Goal: Task Accomplishment & Management: Use online tool/utility

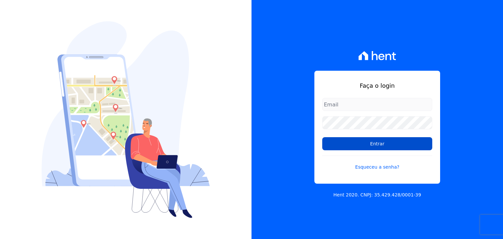
type input "[EMAIL_ADDRESS][DOMAIN_NAME]"
click at [335, 145] on input "Entrar" at bounding box center [377, 143] width 110 height 13
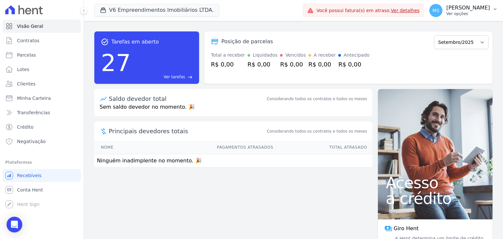
click at [476, 11] on p "[PERSON_NAME]" at bounding box center [469, 8] width 44 height 7
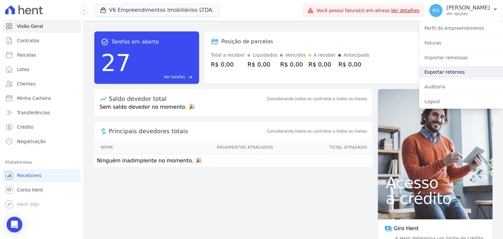
click at [444, 71] on link "Exportar retornos" at bounding box center [461, 72] width 84 height 12
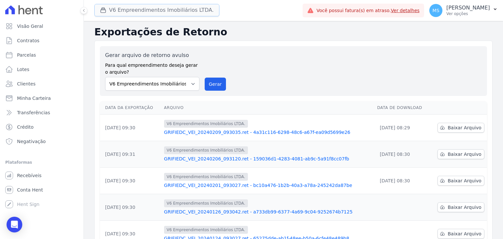
click at [129, 14] on button "V6 Empreendimentos Imobiliários LTDA." at bounding box center [156, 10] width 125 height 12
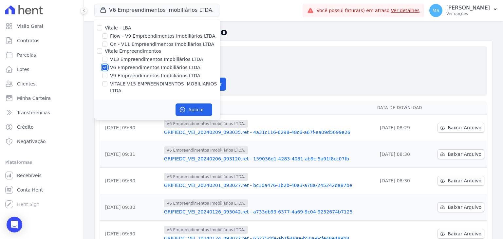
click at [105, 69] on input "V6 Empreendimentos Imobiliários LTDA." at bounding box center [104, 67] width 5 height 5
checkbox input "false"
click at [104, 57] on input "V13 Empreendimentos Imobiliários LTDA" at bounding box center [104, 59] width 5 height 5
checkbox input "true"
click at [105, 83] on input "VITALE V15 EMPREENDIMENTOS IMOBILIARIOS LTDA" at bounding box center [104, 83] width 5 height 5
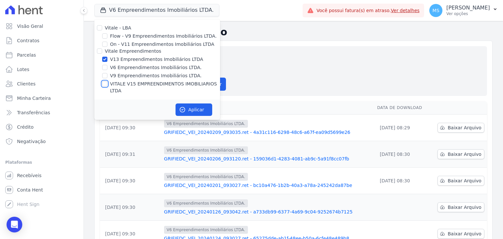
checkbox input "true"
click at [185, 106] on icon "button" at bounding box center [182, 109] width 7 height 7
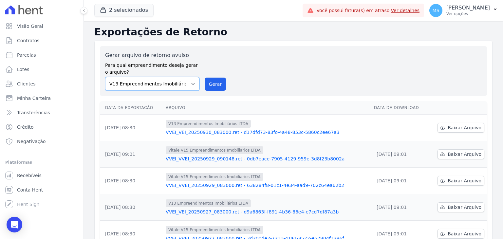
click at [155, 82] on select "Flow - V9 Empreendimentos Imobiliários LTDA. On - V11 Empreendimentos Imobiliár…" at bounding box center [152, 84] width 94 height 14
select select "43a01992-2921-4595-aa0d-28e05d992a61"
click at [105, 77] on select "Flow - V9 Empreendimentos Imobiliários LTDA. On - V11 Empreendimentos Imobiliár…" at bounding box center [152, 84] width 94 height 14
click at [219, 80] on button "Gerar" at bounding box center [216, 84] width 22 height 13
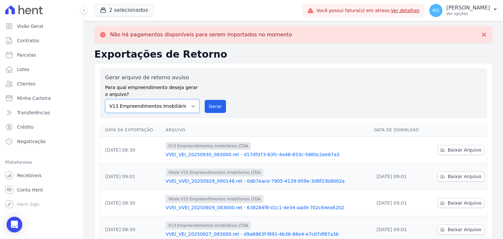
click at [160, 105] on select "Flow - V9 Empreendimentos Imobiliários LTDA. On - V11 Empreendimentos Imobiliár…" at bounding box center [152, 106] width 94 height 14
click at [105, 99] on select "Flow - V9 Empreendimentos Imobiliários LTDA. On - V11 Empreendimentos Imobiliár…" at bounding box center [152, 106] width 94 height 14
click at [209, 109] on button "Gerar" at bounding box center [216, 106] width 22 height 13
click at [450, 150] on span "Baixar Arquivo" at bounding box center [465, 150] width 34 height 7
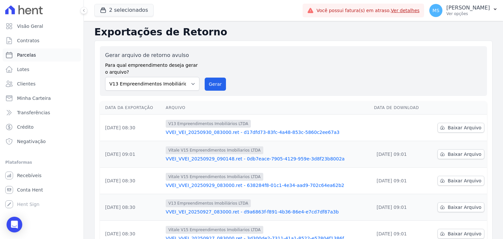
click at [24, 54] on span "Parcelas" at bounding box center [26, 55] width 19 height 7
select select
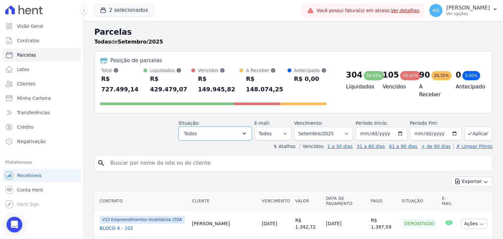
drag, startPoint x: 209, startPoint y: 121, endPoint x: 213, endPoint y: 115, distance: 6.9
click at [210, 127] on button "Todos" at bounding box center [215, 134] width 73 height 14
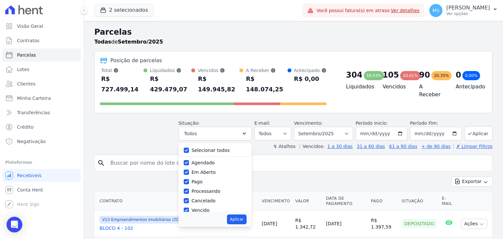
click at [222, 148] on label "Selecionar todos" at bounding box center [211, 150] width 38 height 5
click at [189, 148] on input "Selecionar todos" at bounding box center [186, 150] width 5 height 5
checkbox input "false"
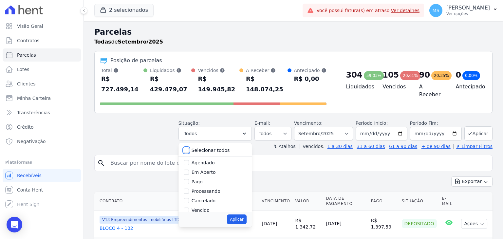
checkbox input "false"
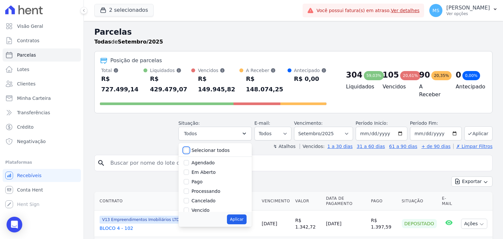
checkbox input "false"
click at [203, 179] on label "Pago" at bounding box center [197, 181] width 11 height 5
click at [189, 179] on input "Pago" at bounding box center [186, 181] width 5 height 5
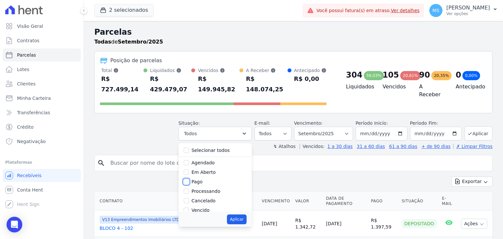
checkbox input "true"
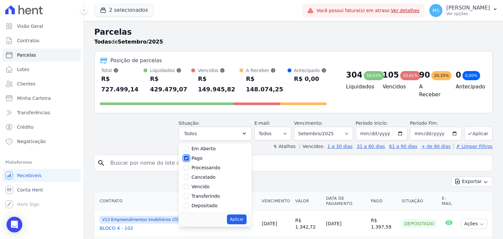
scroll to position [33, 0]
click at [209, 175] on label "Vencido" at bounding box center [201, 177] width 18 height 5
click at [189, 175] on input "Vencido" at bounding box center [186, 177] width 5 height 5
click at [205, 175] on label "Vencido" at bounding box center [201, 177] width 18 height 5
click at [189, 175] on input "Vencido" at bounding box center [186, 177] width 5 height 5
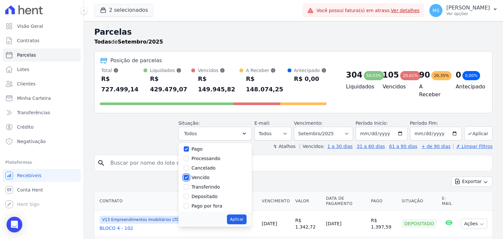
checkbox input "false"
click at [213, 184] on label "Transferindo" at bounding box center [206, 186] width 29 height 5
click at [189, 184] on input "Transferindo" at bounding box center [186, 186] width 5 height 5
checkbox input "true"
click at [210, 194] on label "Depositado" at bounding box center [205, 196] width 26 height 5
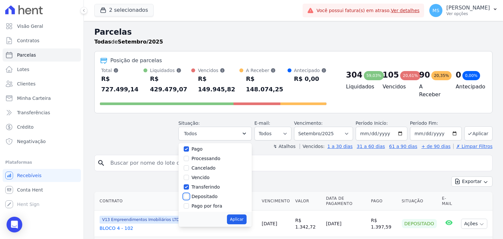
click at [189, 194] on input "Depositado" at bounding box center [186, 196] width 5 height 5
checkbox input "true"
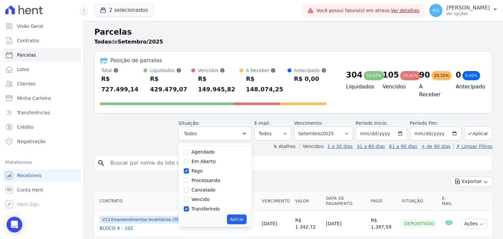
click at [209, 178] on label "Processando" at bounding box center [206, 180] width 29 height 5
click at [189, 178] on input "Processando" at bounding box center [186, 180] width 5 height 5
checkbox input "true"
click at [241, 215] on button "Aplicar" at bounding box center [236, 220] width 19 height 10
select select "paid"
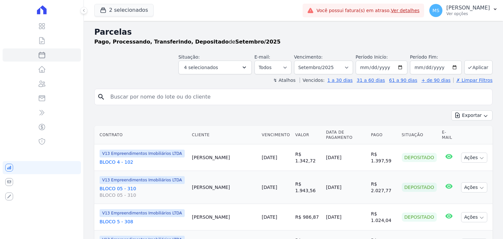
select select
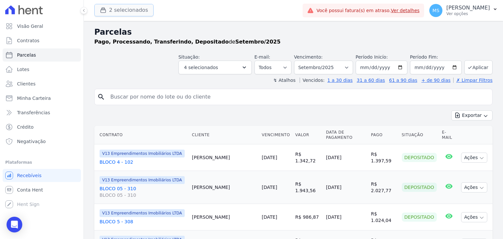
click at [126, 11] on button "2 selecionados" at bounding box center [123, 10] width 59 height 12
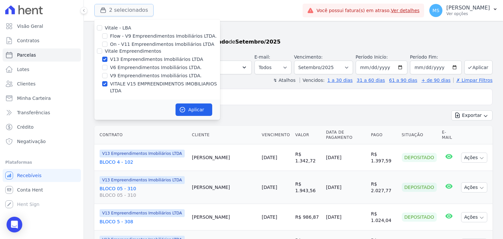
click at [126, 11] on button "2 selecionados" at bounding box center [123, 10] width 59 height 12
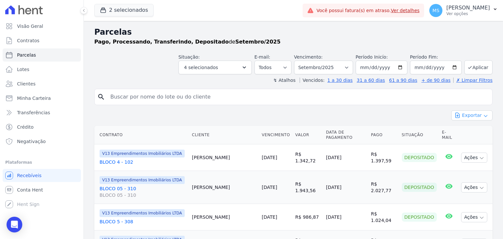
click at [454, 112] on icon "button" at bounding box center [457, 115] width 7 height 7
click at [458, 143] on span "Exportar CSV" at bounding box center [471, 142] width 35 height 7
